Goal: Transaction & Acquisition: Purchase product/service

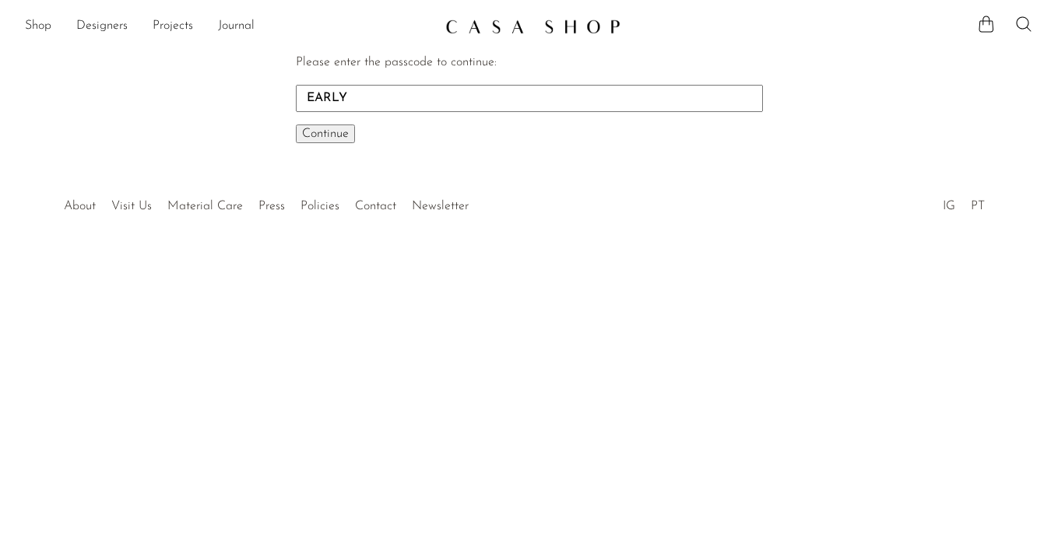
type input "EARLY"
click at [296, 125] on button "Continue One moment..." at bounding box center [325, 134] width 59 height 19
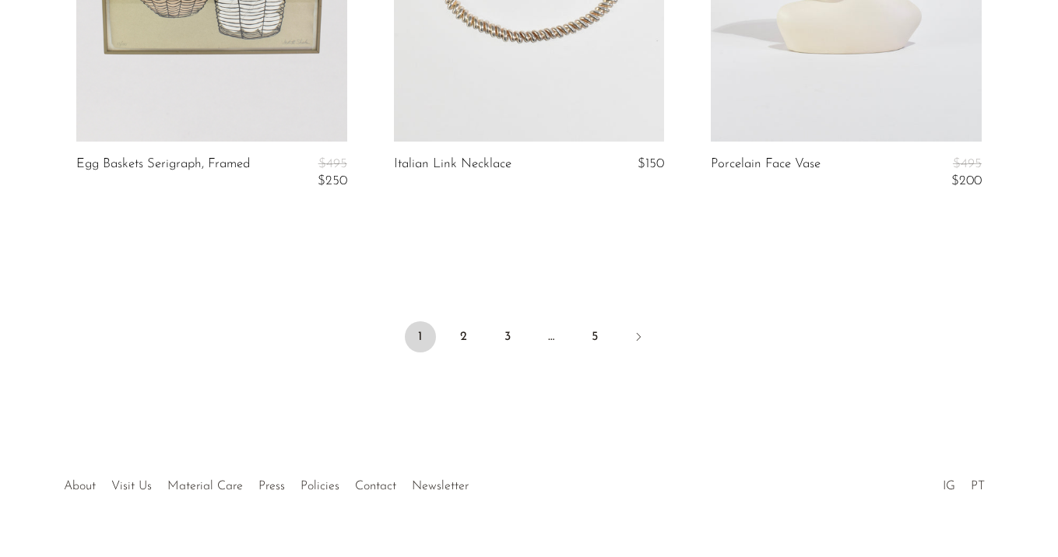
scroll to position [5454, 0]
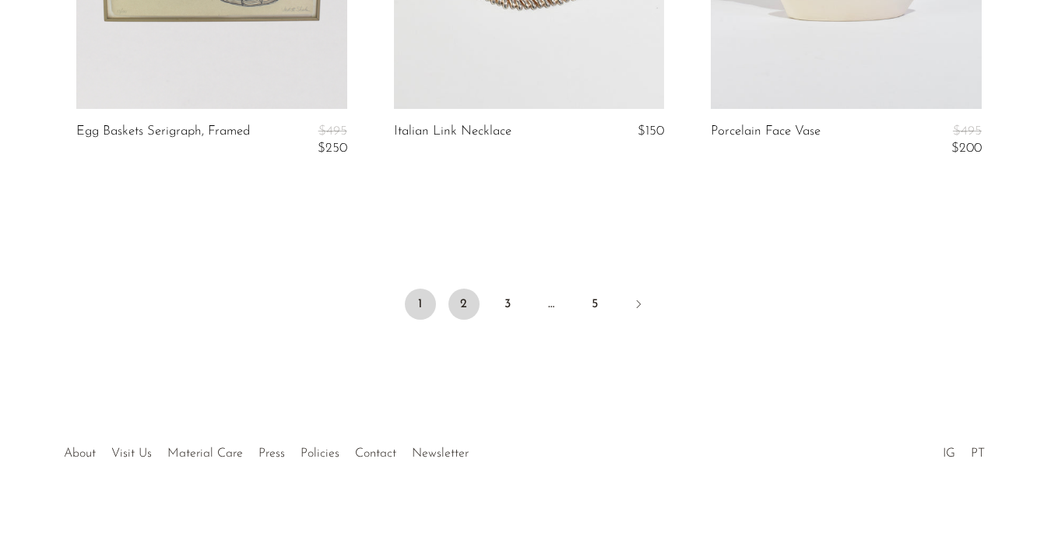
click at [464, 293] on link "2" at bounding box center [463, 304] width 31 height 31
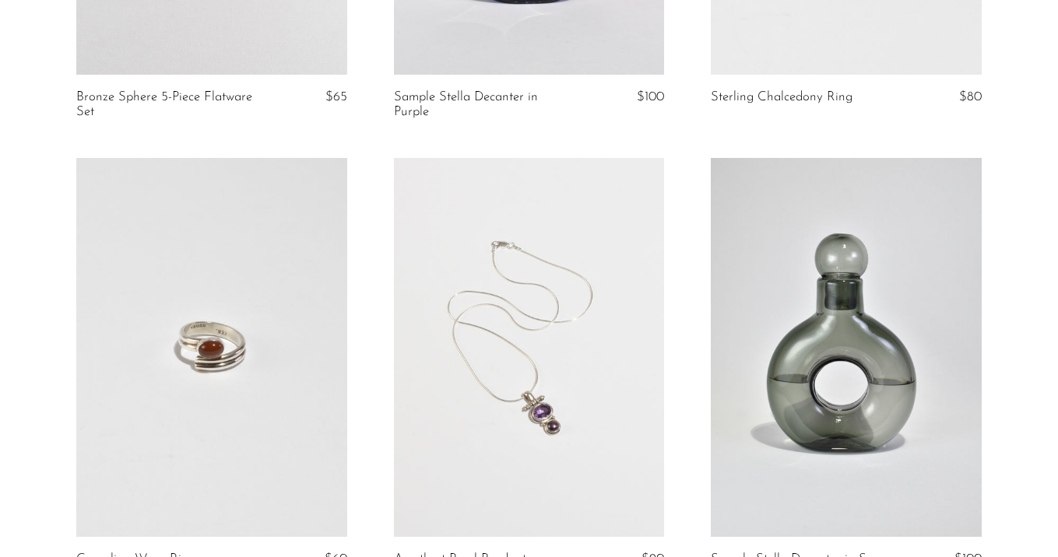
scroll to position [1566, 0]
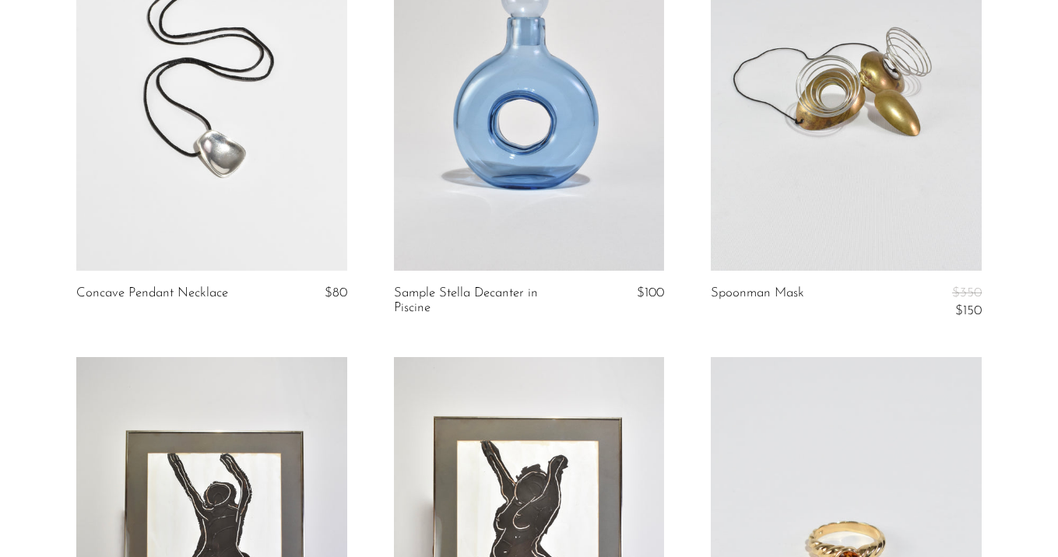
scroll to position [3011, 0]
